Goal: Task Accomplishment & Management: Use online tool/utility

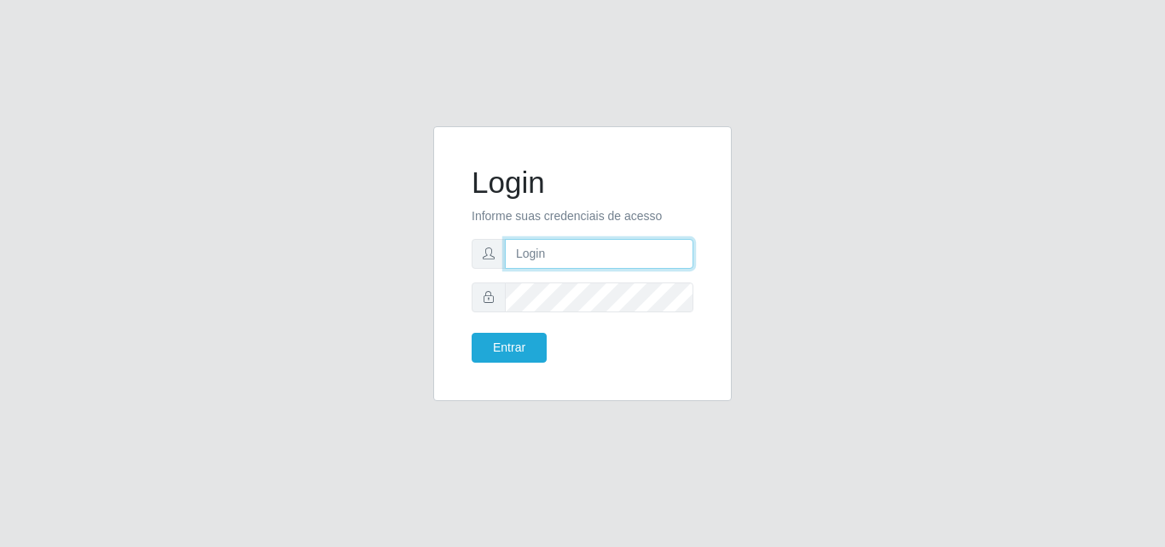
click at [594, 258] on input "text" at bounding box center [599, 254] width 188 height 30
click at [532, 252] on input "[PERSON_NAME]" at bounding box center [599, 254] width 188 height 30
click at [533, 254] on input "[PERSON_NAME]" at bounding box center [599, 254] width 188 height 30
type input "[PERSON_NAME]"
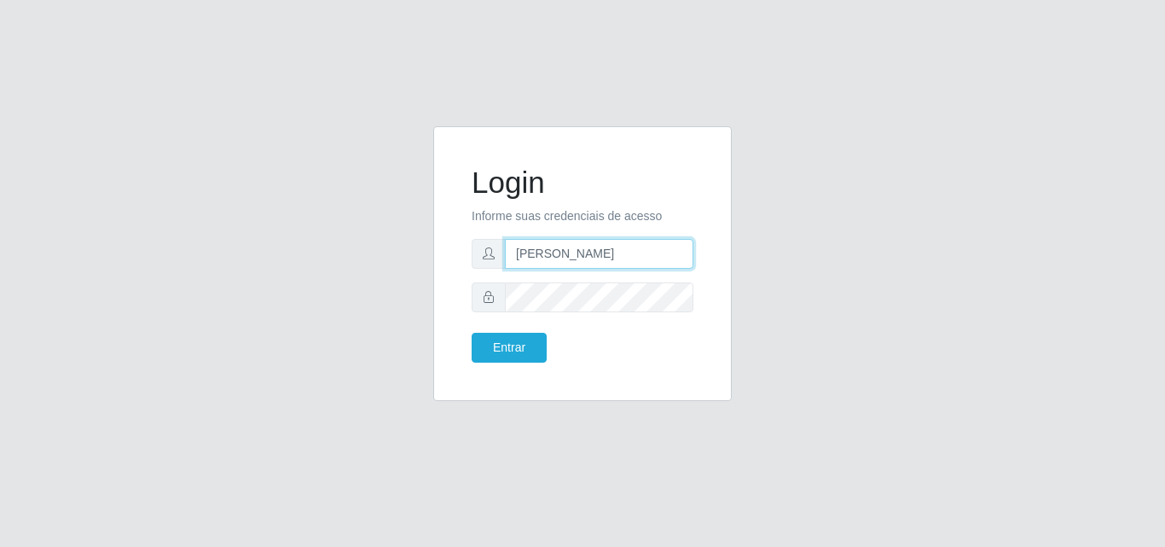
click at [472, 333] on button "Entrar" at bounding box center [509, 348] width 75 height 30
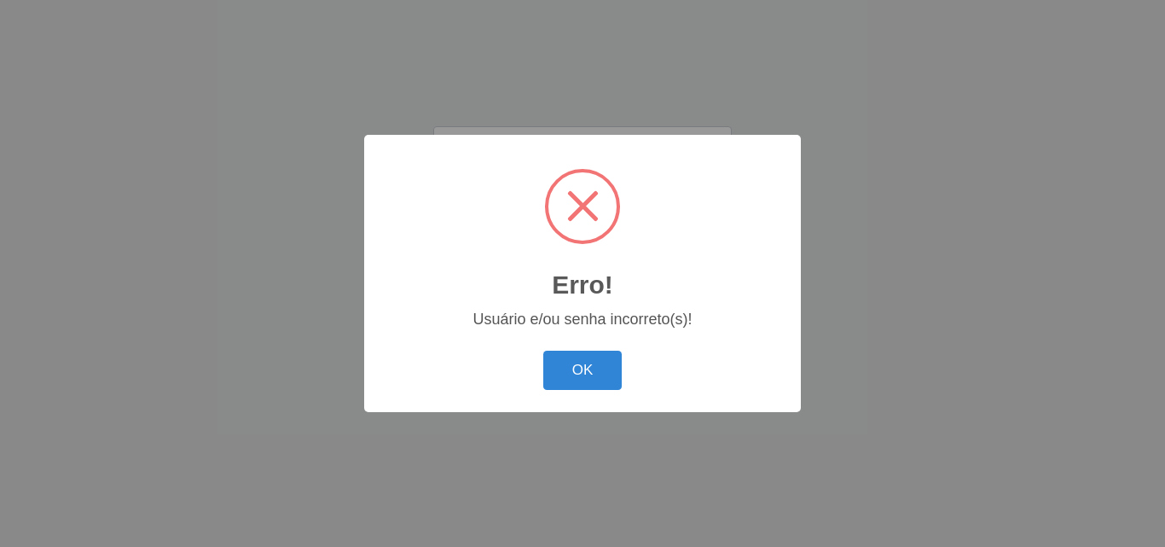
click at [543, 351] on button "OK" at bounding box center [582, 371] width 79 height 40
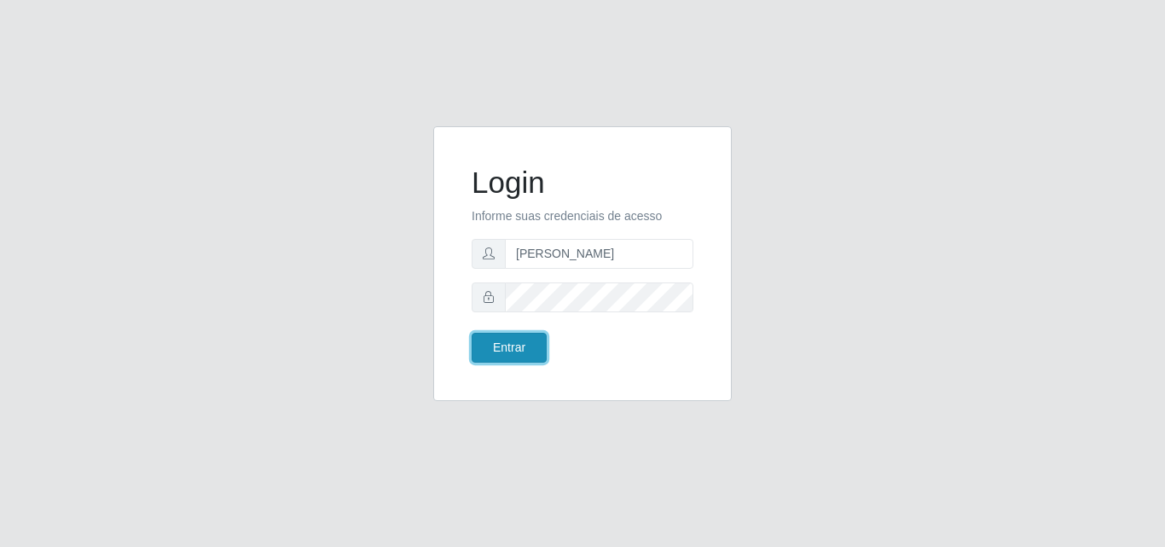
click at [524, 345] on button "Entrar" at bounding box center [509, 348] width 75 height 30
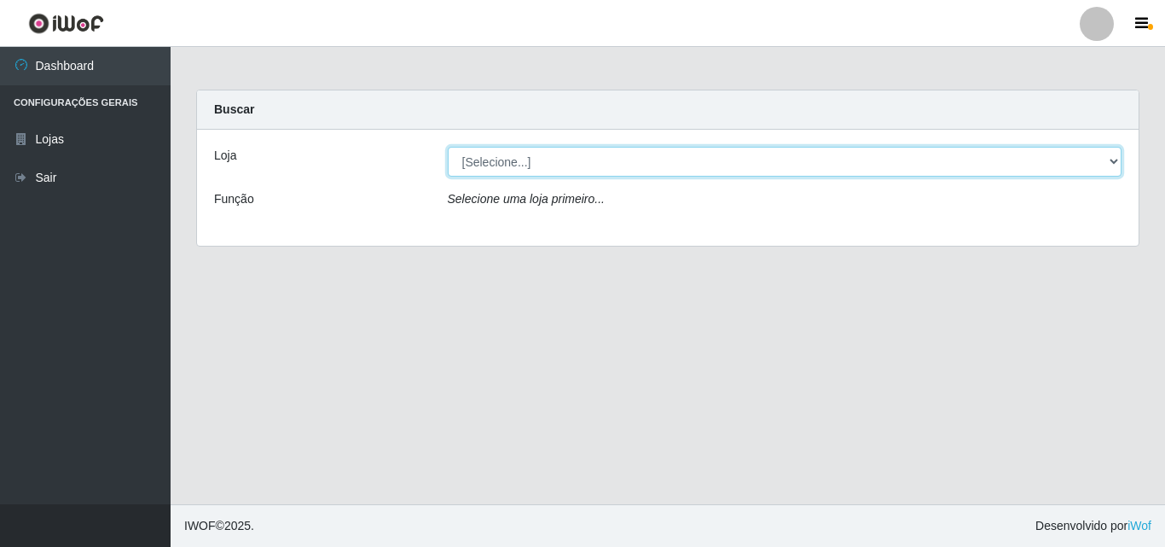
click at [490, 162] on select "[Selecione...] Saullus Supermercados" at bounding box center [785, 162] width 675 height 30
click at [491, 162] on select "[Selecione...] Saullus Supermercados" at bounding box center [785, 162] width 675 height 30
select select "423"
click at [448, 147] on select "[Selecione...] Saullus Supermercados" at bounding box center [785, 162] width 675 height 30
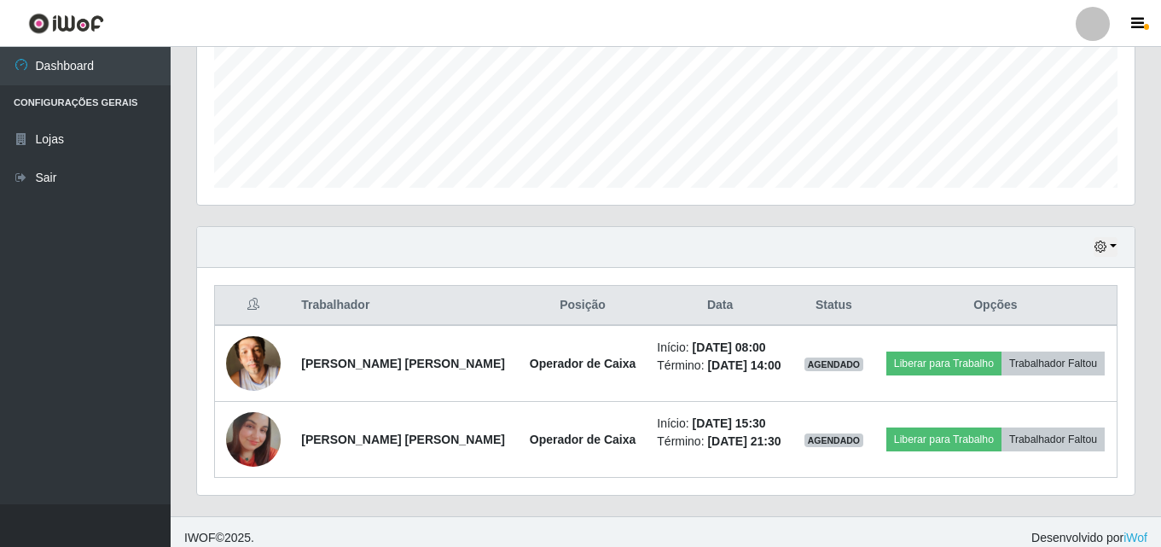
scroll to position [434, 0]
